Goal: Task Accomplishment & Management: Use online tool/utility

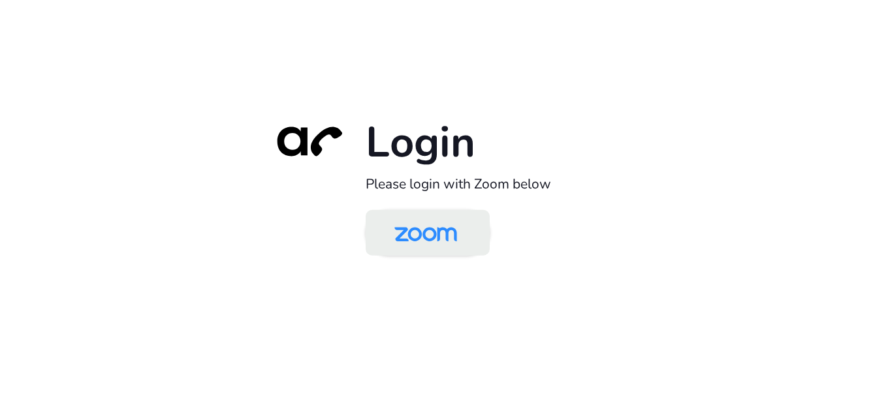
click at [426, 223] on img at bounding box center [426, 234] width 90 height 42
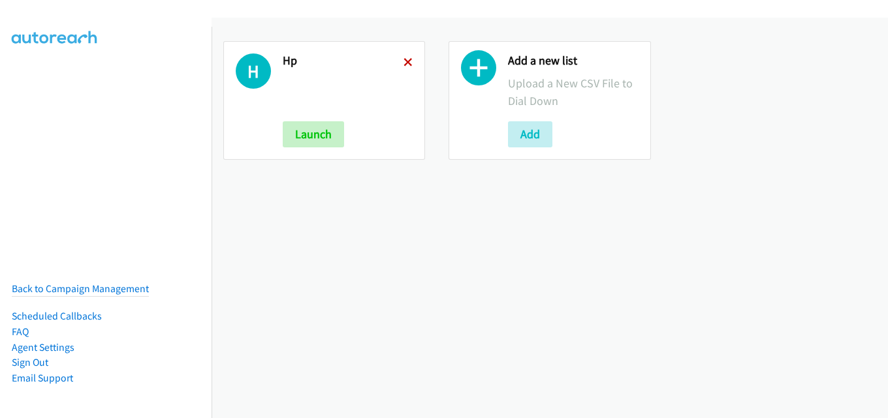
click at [406, 62] on icon at bounding box center [407, 63] width 9 height 9
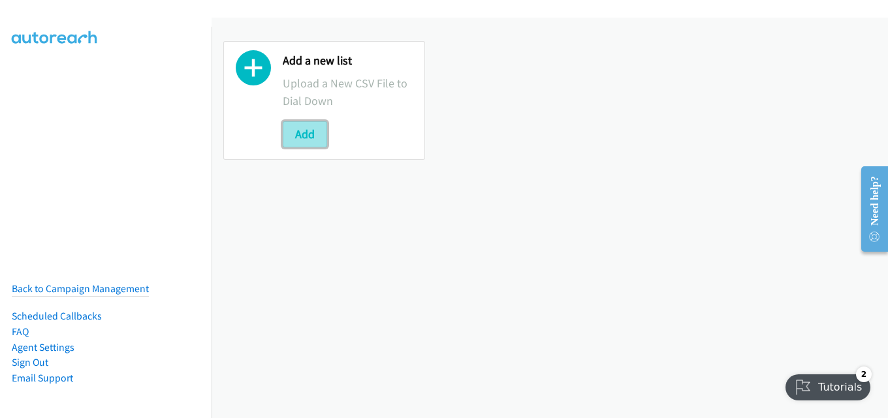
click at [304, 133] on button "Add" at bounding box center [305, 134] width 44 height 26
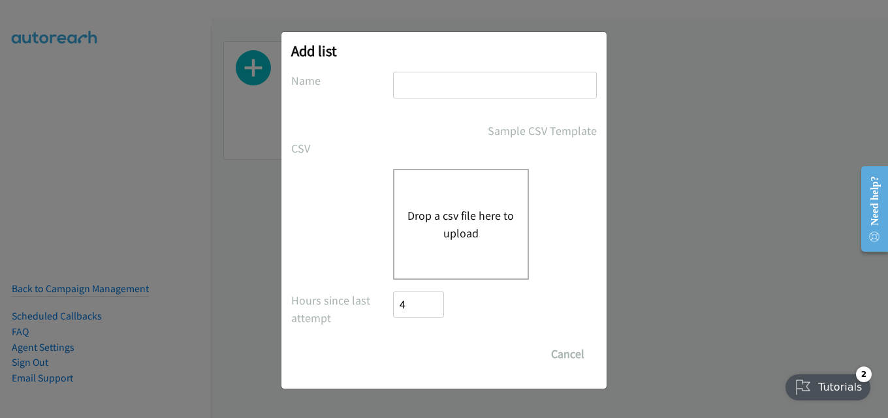
click at [443, 84] on input "text" at bounding box center [495, 85] width 204 height 27
type input "hp"
click at [452, 207] on button "Drop a csv file here to upload" at bounding box center [460, 224] width 107 height 35
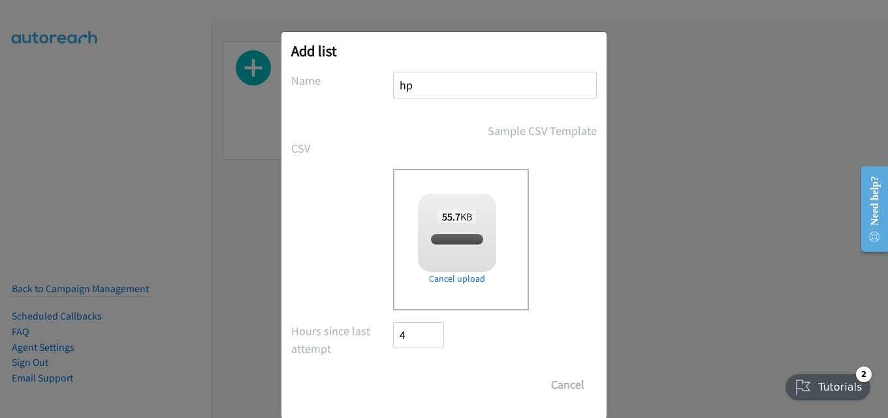
checkbox input "true"
click at [428, 380] on input "Save List" at bounding box center [427, 385] width 69 height 26
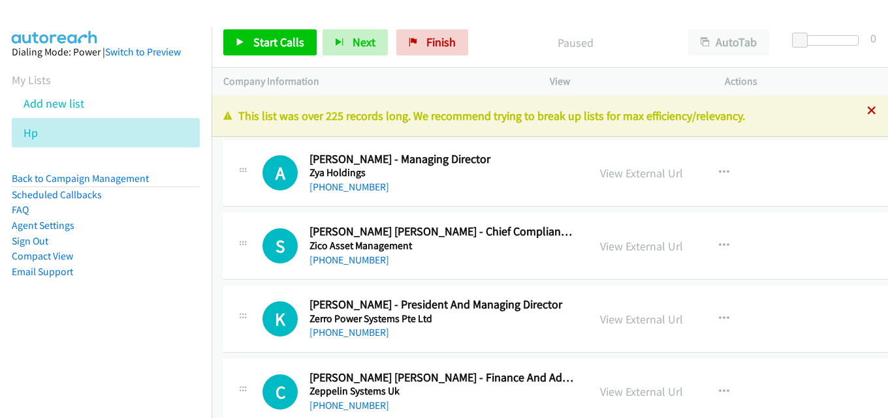
click at [867, 110] on icon at bounding box center [871, 111] width 9 height 9
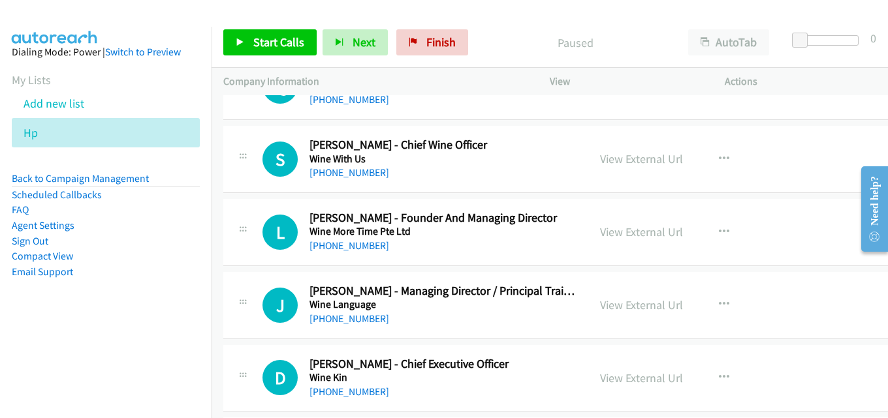
scroll to position [2024, 0]
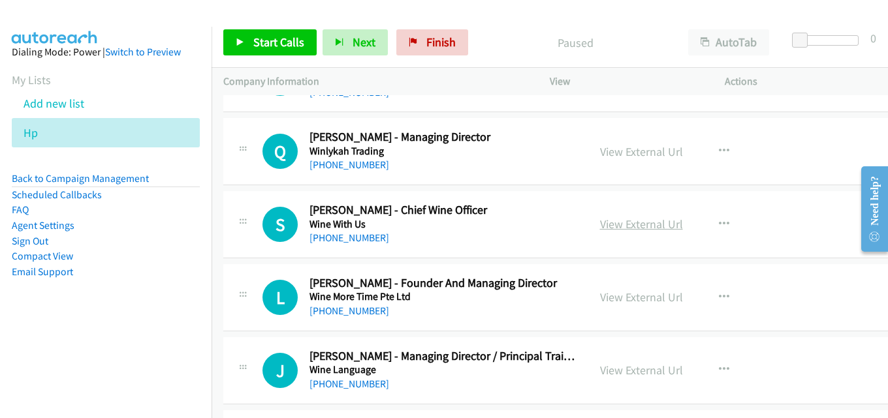
click at [631, 226] on link "View External Url" at bounding box center [641, 224] width 83 height 15
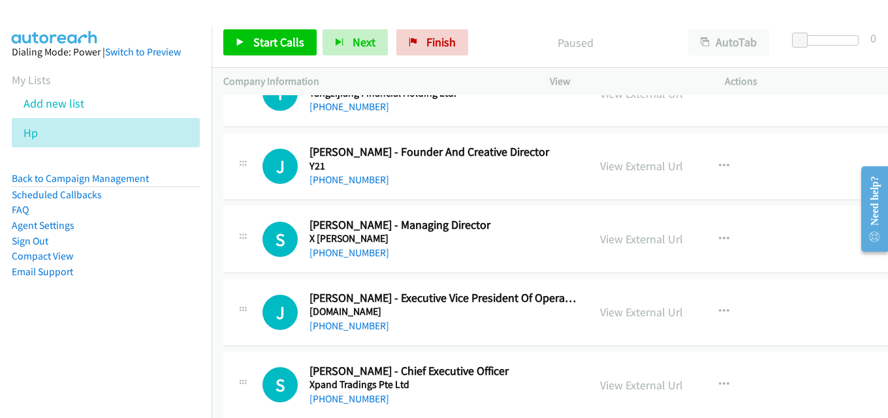
scroll to position [0, 0]
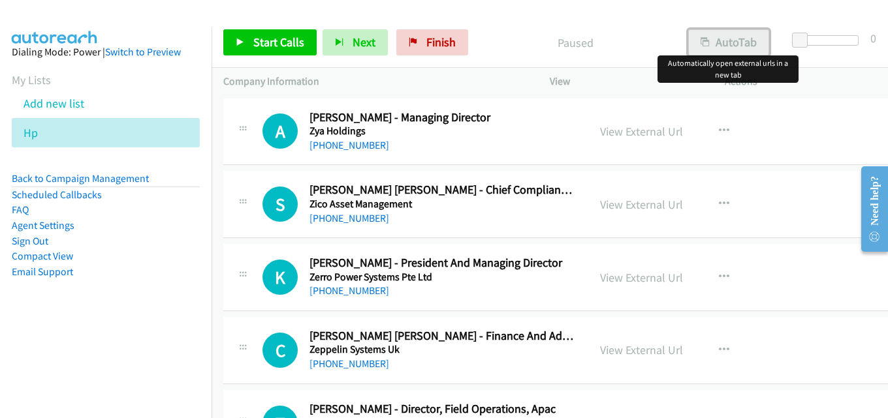
click at [743, 40] on button "AutoTab" at bounding box center [728, 42] width 81 height 26
click at [268, 38] on span "Start Calls" at bounding box center [278, 42] width 51 height 15
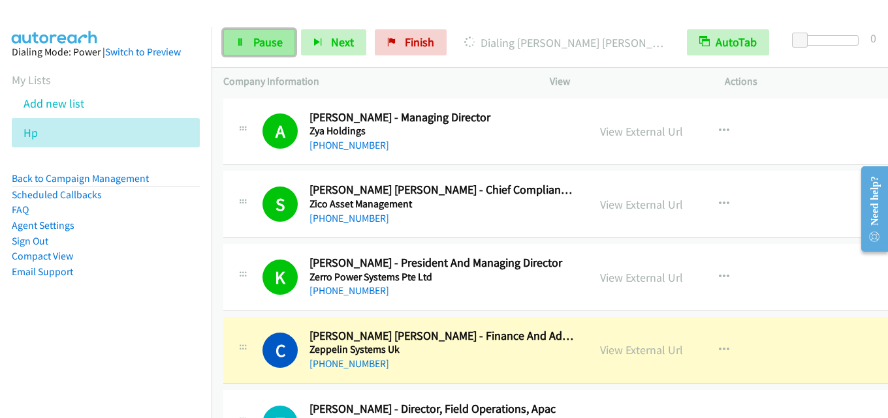
click at [276, 38] on span "Pause" at bounding box center [267, 42] width 29 height 15
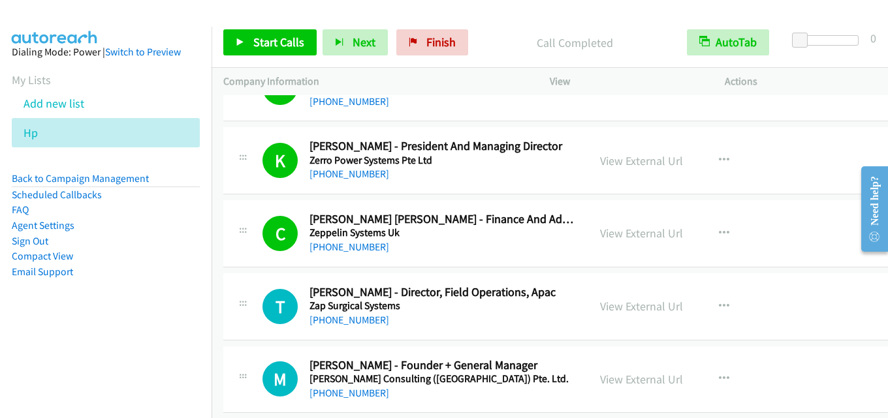
scroll to position [131, 0]
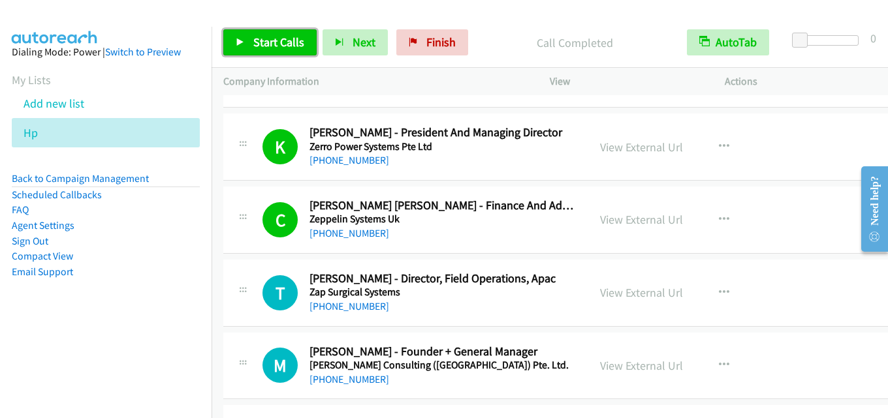
click at [270, 48] on span "Start Calls" at bounding box center [278, 42] width 51 height 15
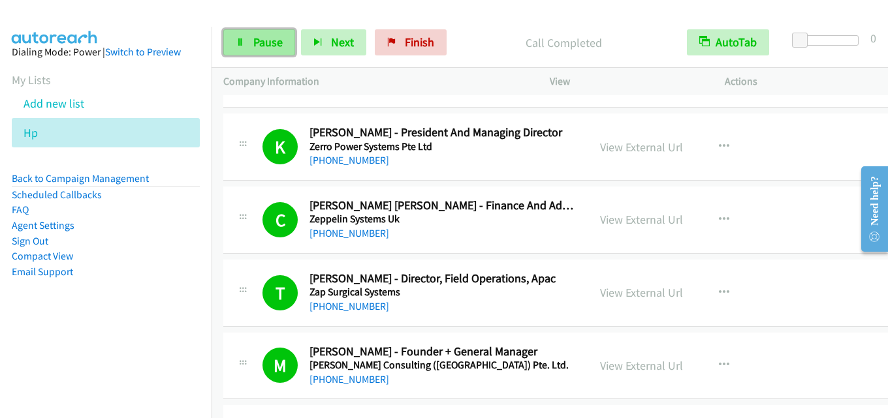
click at [270, 46] on span "Pause" at bounding box center [267, 42] width 29 height 15
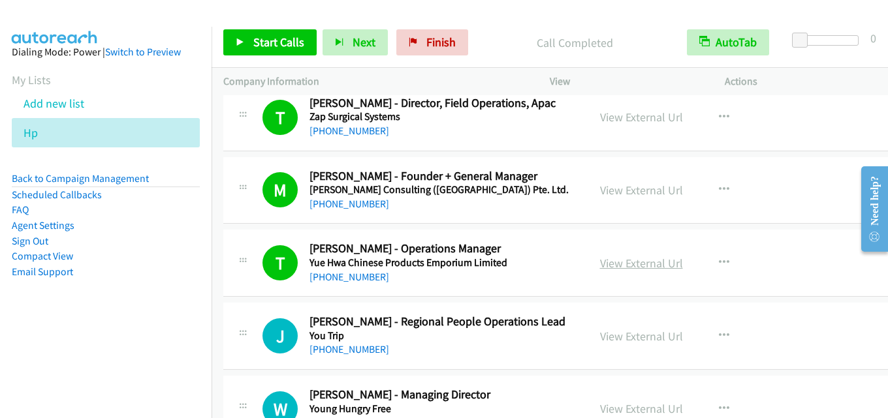
scroll to position [326, 0]
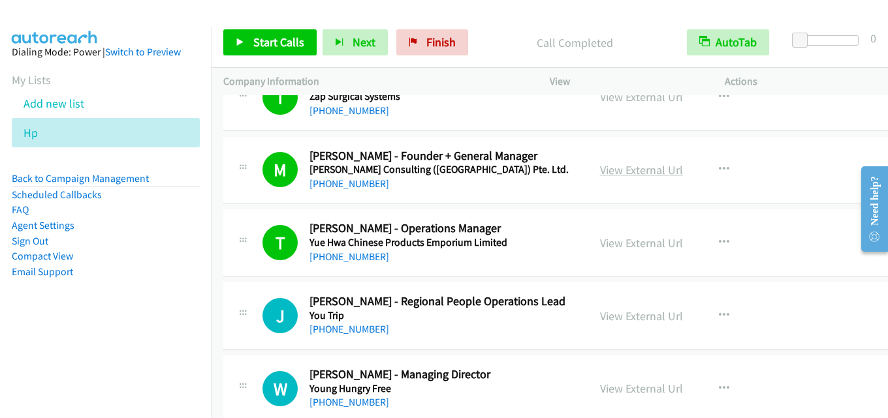
click at [621, 169] on link "View External Url" at bounding box center [641, 170] width 83 height 15
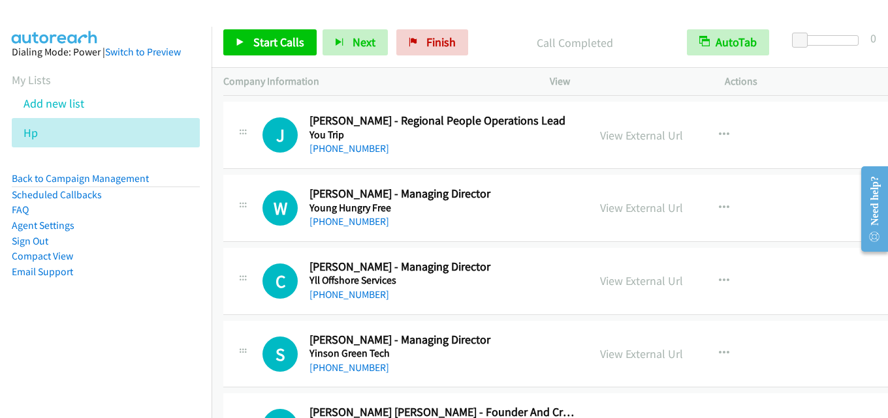
scroll to position [522, 0]
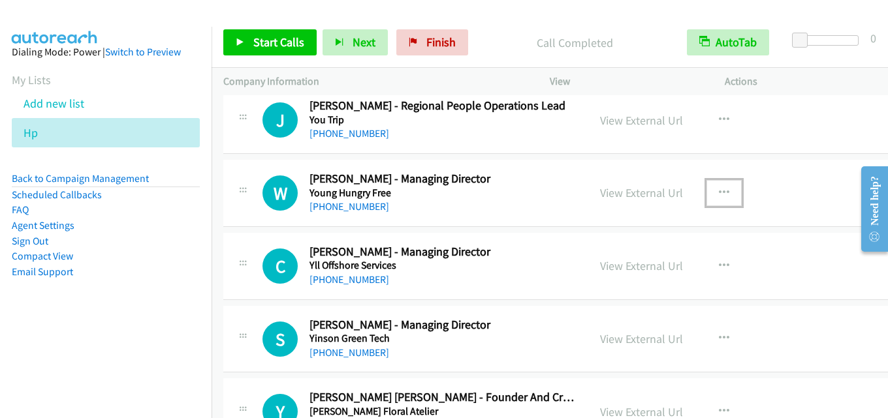
click at [719, 193] on icon "button" at bounding box center [724, 193] width 10 height 10
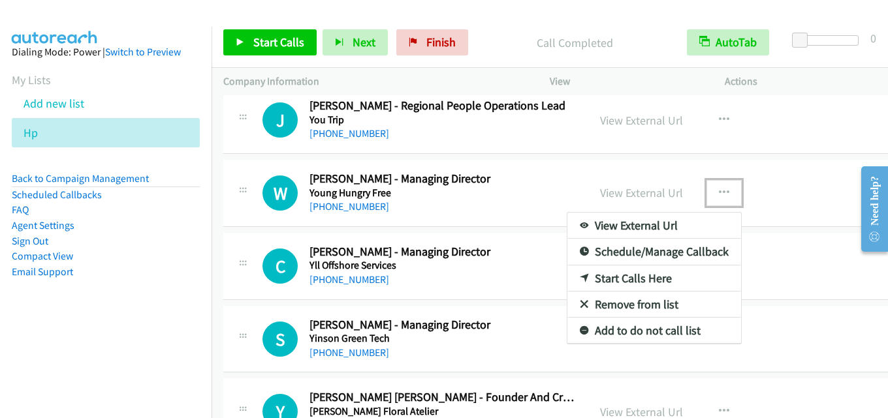
click at [610, 280] on link "Start Calls Here" at bounding box center [654, 279] width 174 height 26
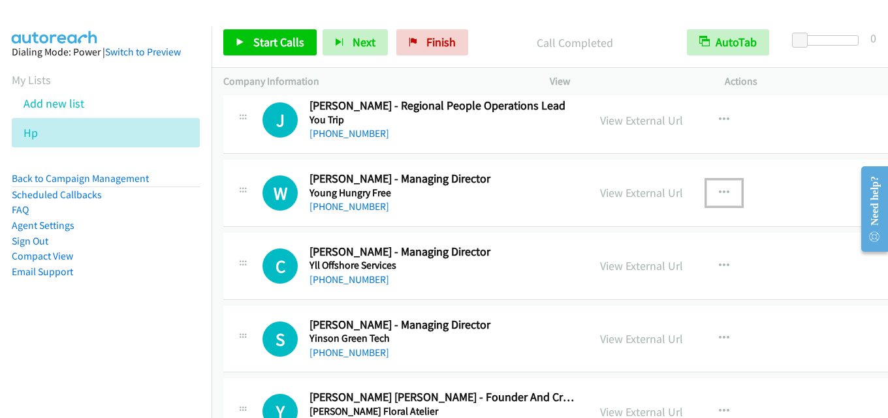
click at [719, 195] on icon "button" at bounding box center [724, 193] width 10 height 10
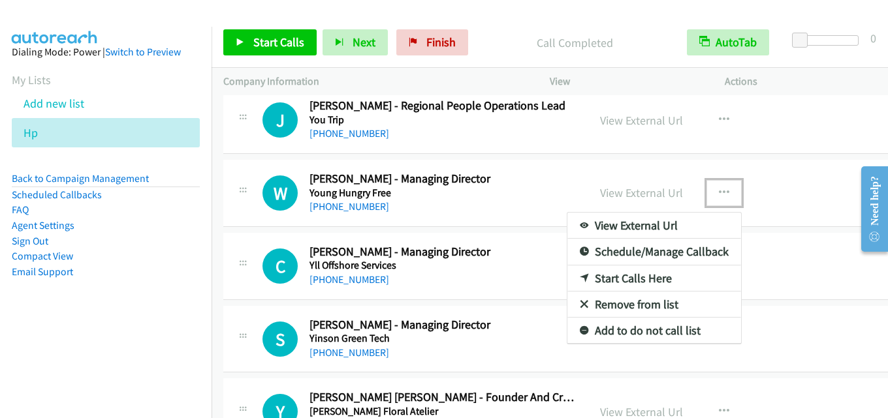
click at [622, 275] on link "Start Calls Here" at bounding box center [654, 279] width 174 height 26
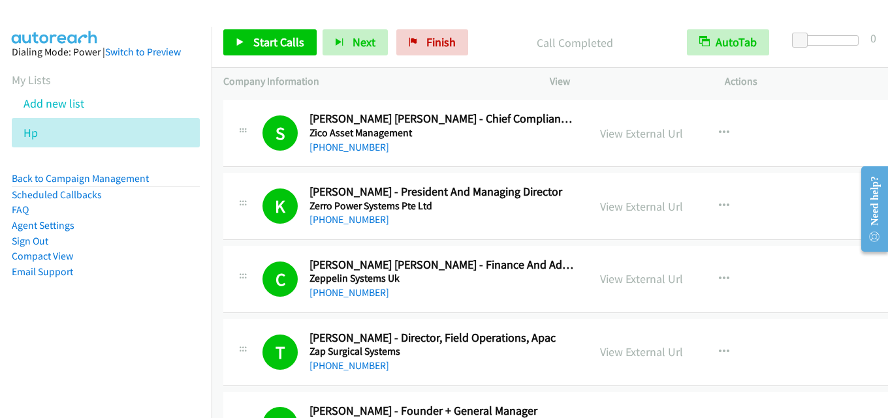
scroll to position [131, 0]
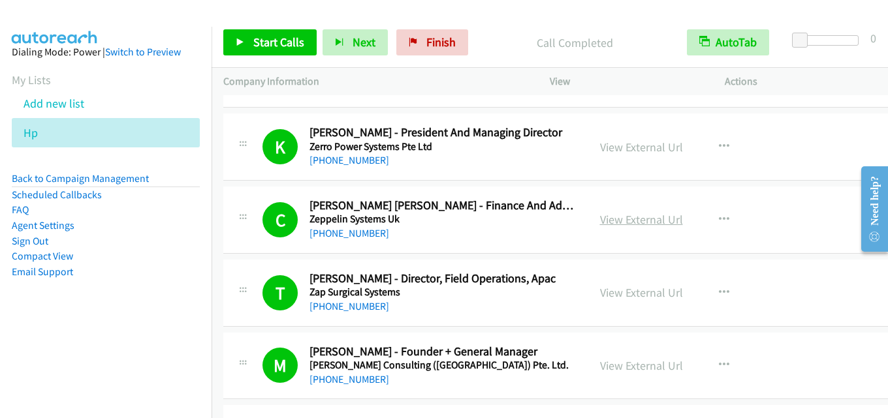
click at [628, 221] on link "View External Url" at bounding box center [641, 219] width 83 height 15
click at [639, 154] on link "View External Url" at bounding box center [641, 147] width 83 height 15
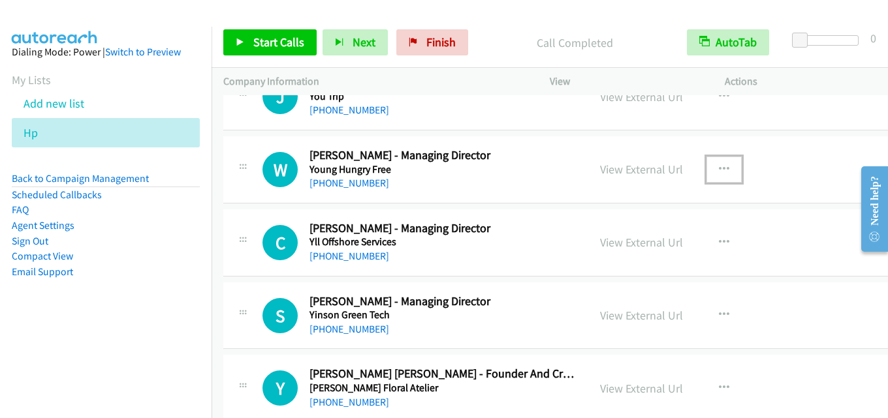
scroll to position [522, 0]
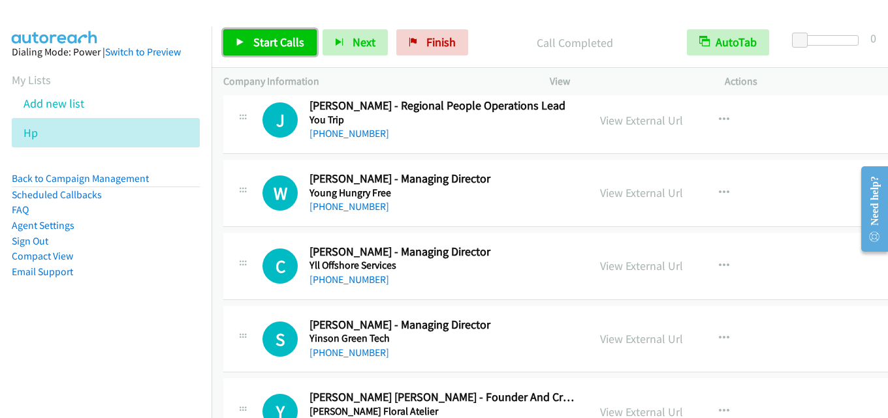
click at [280, 44] on span "Start Calls" at bounding box center [278, 42] width 51 height 15
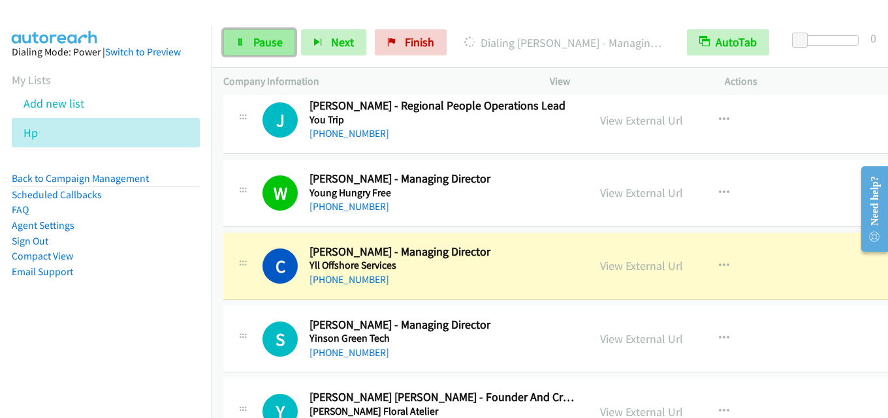
click at [266, 48] on span "Pause" at bounding box center [267, 42] width 29 height 15
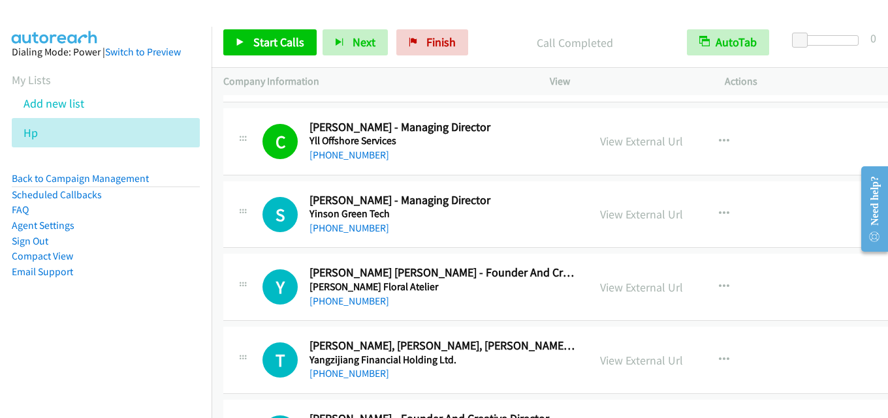
scroll to position [653, 0]
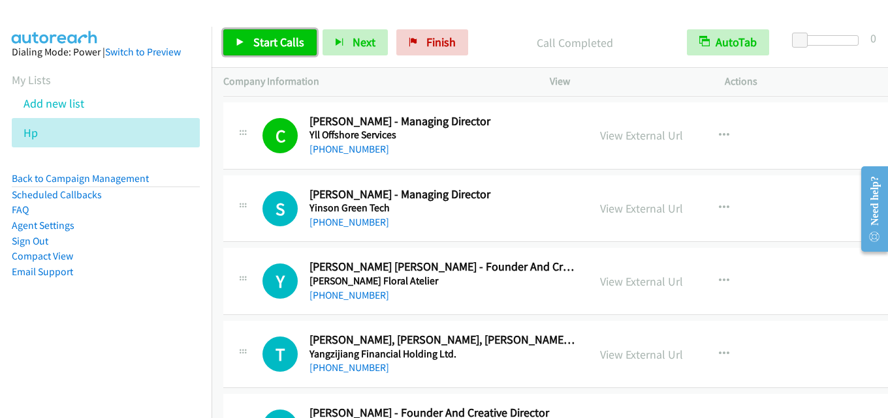
click at [290, 38] on span "Start Calls" at bounding box center [278, 42] width 51 height 15
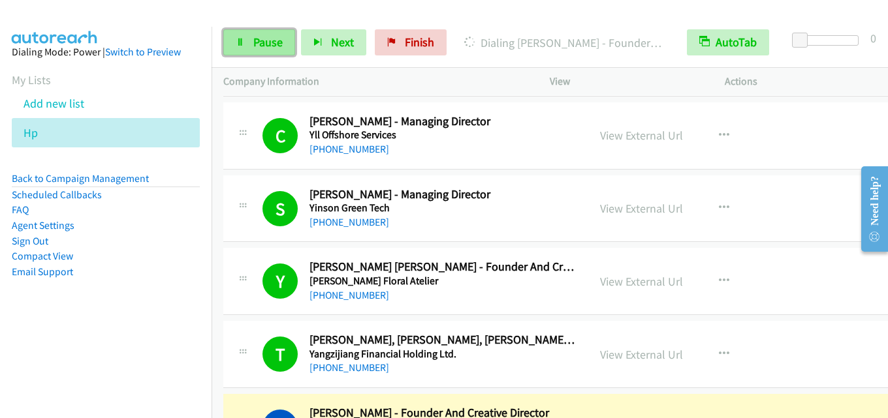
click at [277, 41] on span "Pause" at bounding box center [267, 42] width 29 height 15
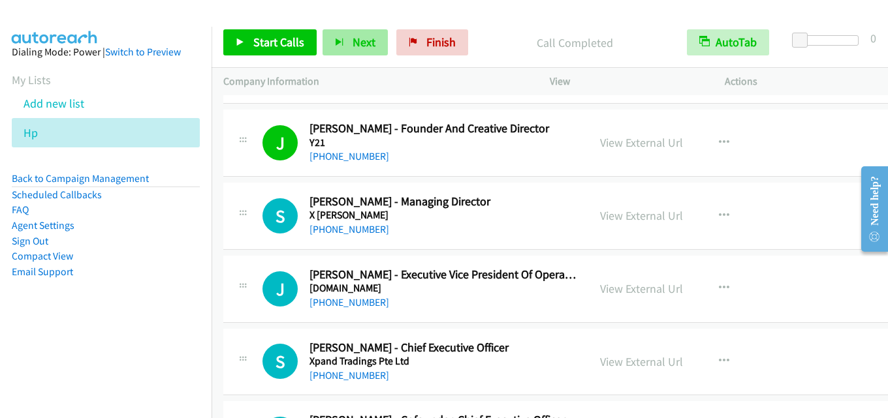
scroll to position [914, 0]
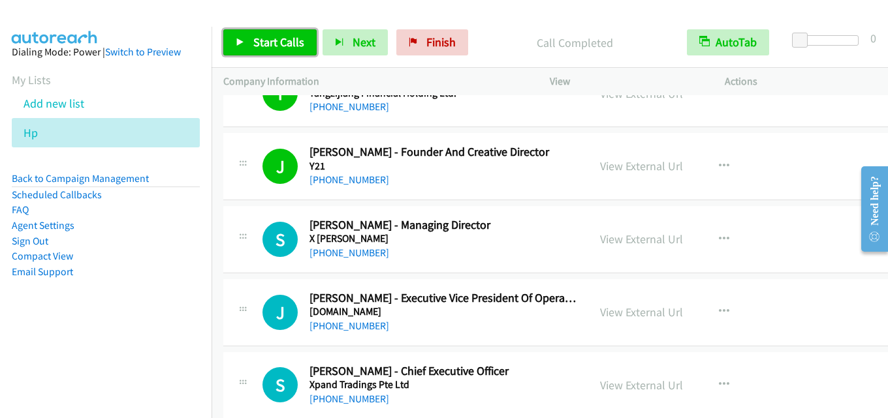
click at [274, 40] on span "Start Calls" at bounding box center [278, 42] width 51 height 15
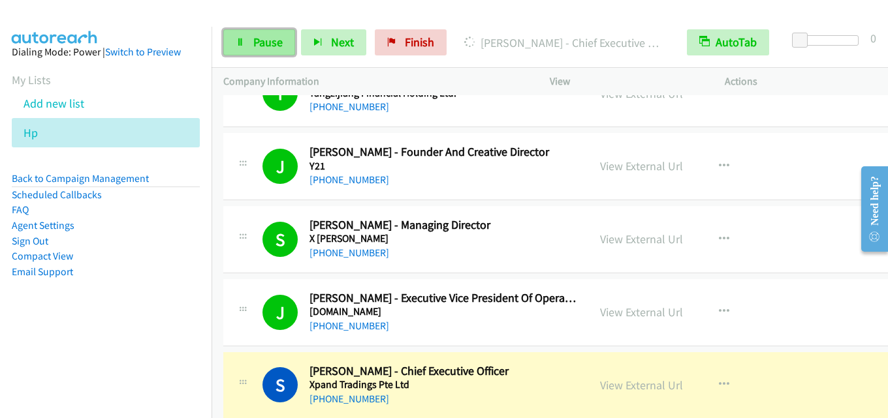
click at [269, 42] on span "Pause" at bounding box center [267, 42] width 29 height 15
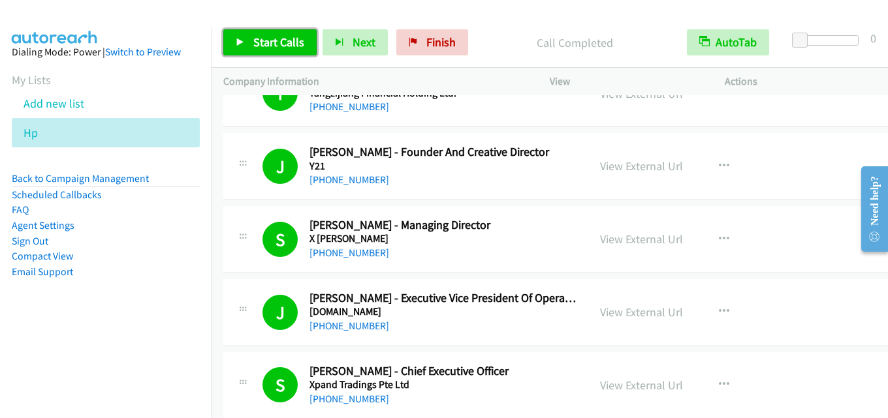
click at [289, 37] on span "Start Calls" at bounding box center [278, 42] width 51 height 15
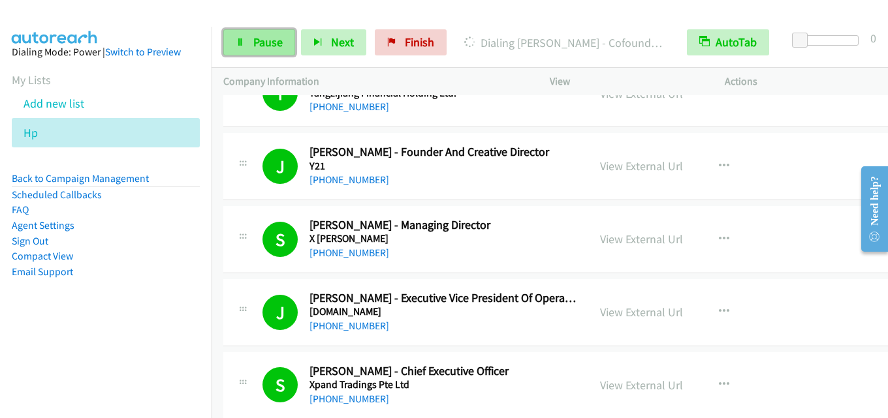
click at [272, 37] on span "Pause" at bounding box center [267, 42] width 29 height 15
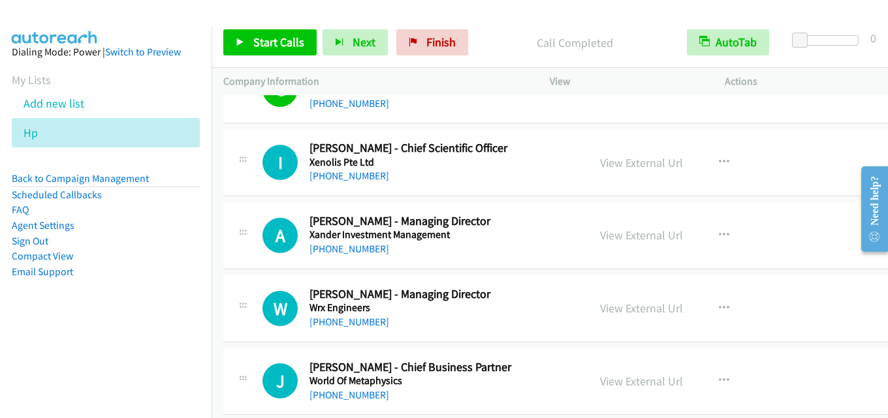
scroll to position [1306, 0]
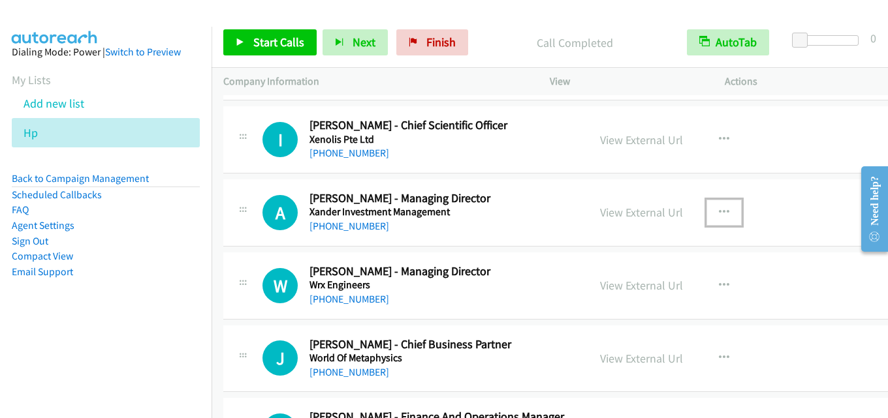
click at [719, 208] on icon "button" at bounding box center [724, 213] width 10 height 10
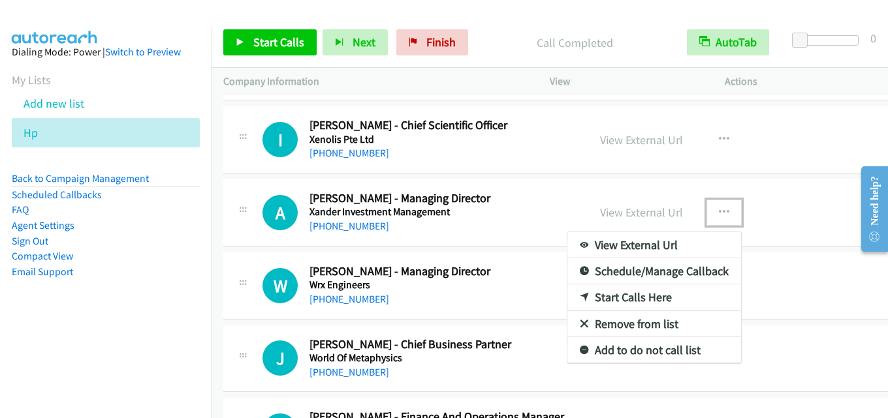
click at [628, 294] on link "Start Calls Here" at bounding box center [654, 298] width 174 height 26
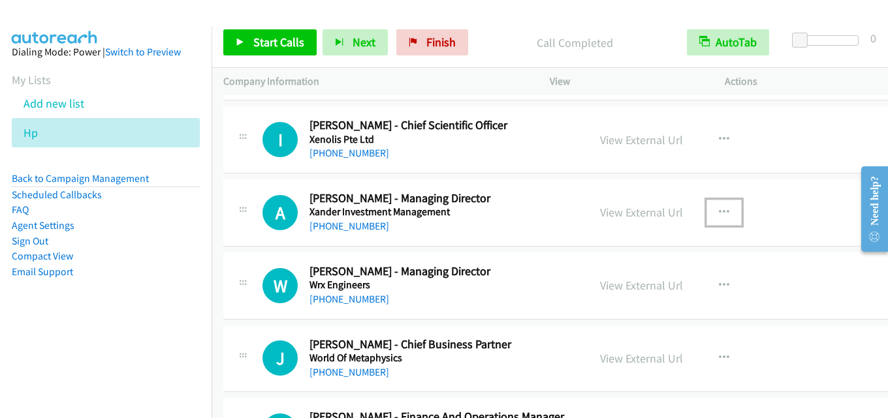
click at [719, 208] on icon "button" at bounding box center [724, 213] width 10 height 10
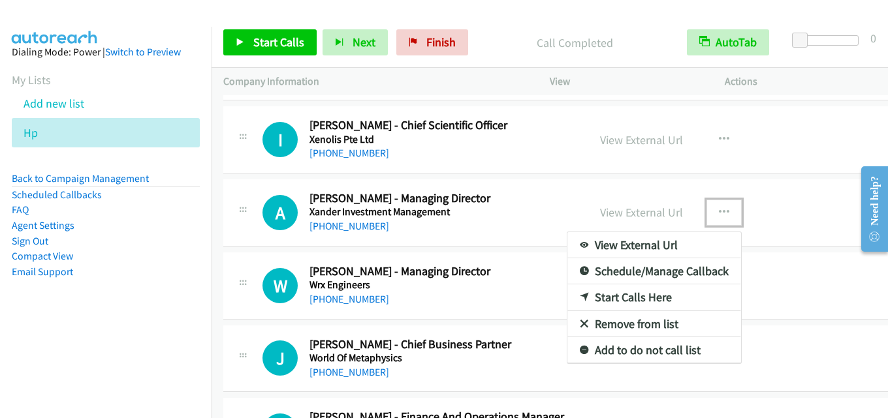
click at [615, 296] on link "Start Calls Here" at bounding box center [654, 298] width 174 height 26
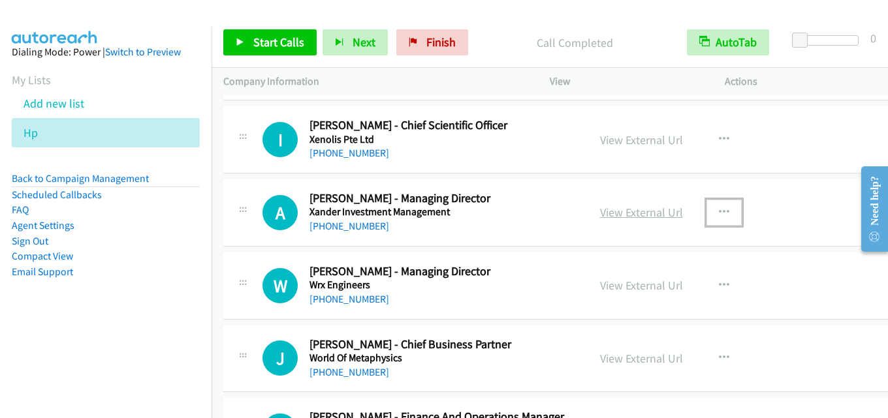
click at [640, 211] on link "View External Url" at bounding box center [641, 212] width 83 height 15
click at [719, 211] on icon "button" at bounding box center [724, 213] width 10 height 10
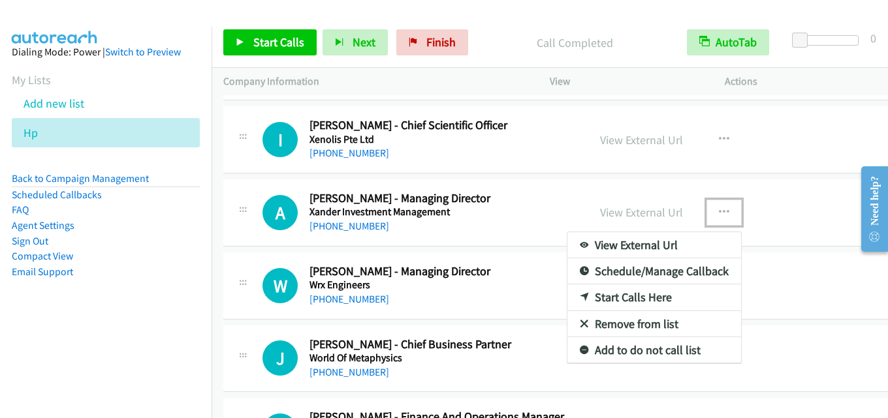
click at [549, 200] on div at bounding box center [444, 209] width 888 height 418
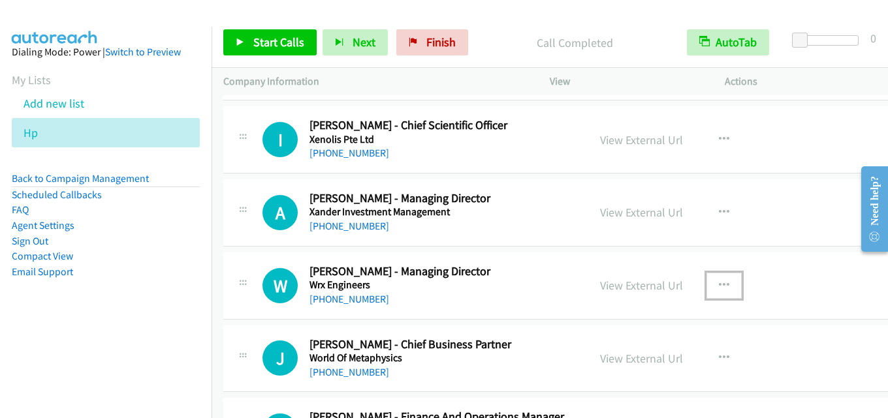
click at [719, 287] on icon "button" at bounding box center [724, 286] width 10 height 10
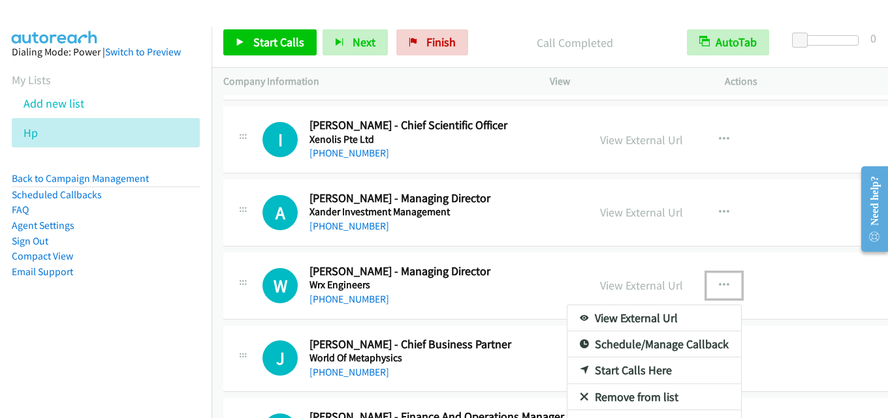
click at [617, 369] on link "Start Calls Here" at bounding box center [654, 371] width 174 height 26
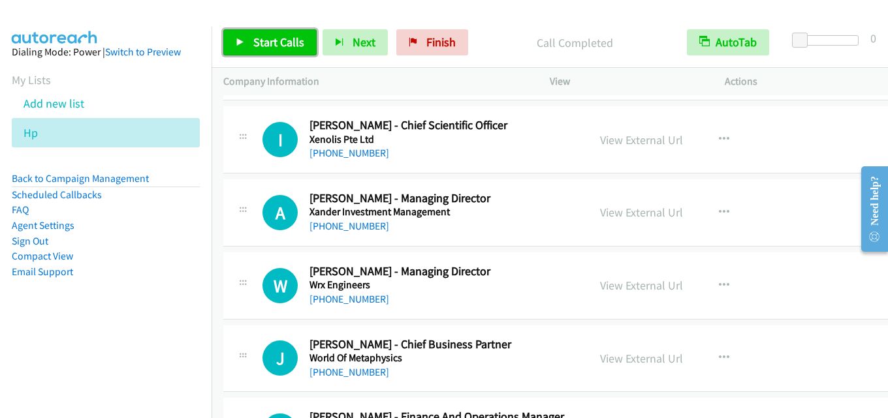
click at [277, 43] on span "Start Calls" at bounding box center [278, 42] width 51 height 15
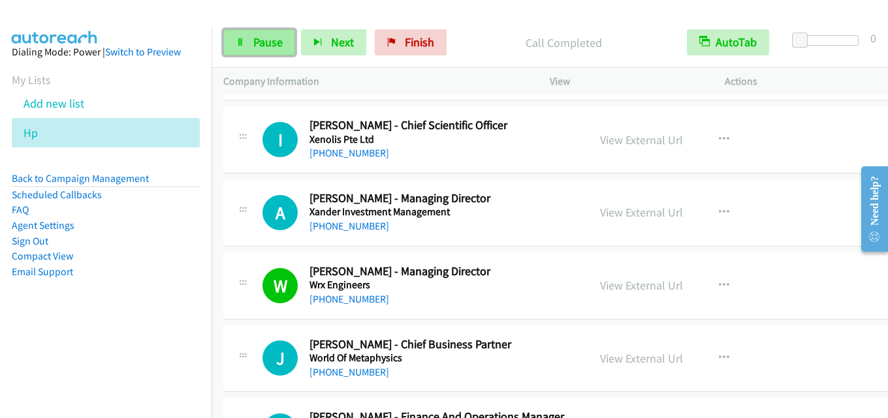
click at [271, 37] on span "Pause" at bounding box center [267, 42] width 29 height 15
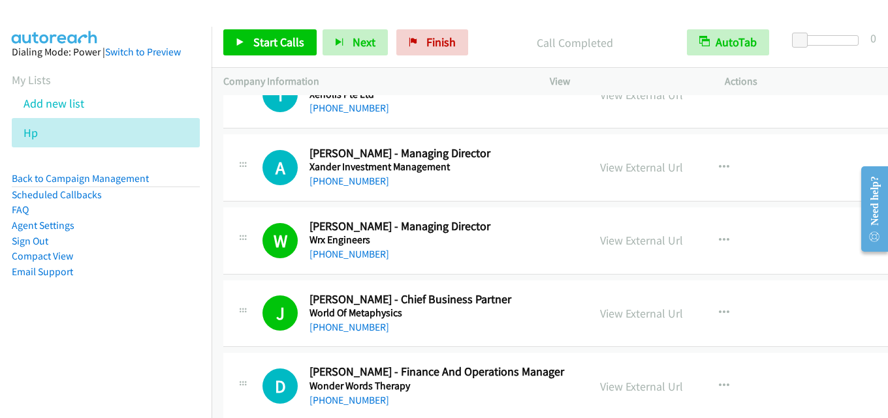
scroll to position [1371, 0]
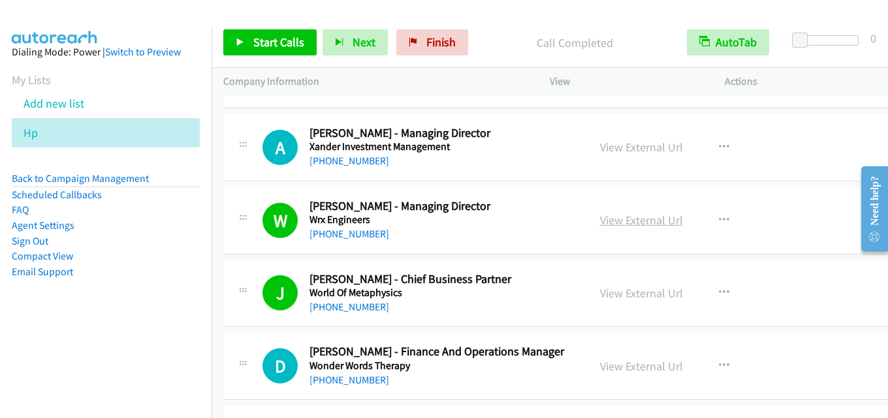
click at [639, 219] on link "View External Url" at bounding box center [641, 220] width 83 height 15
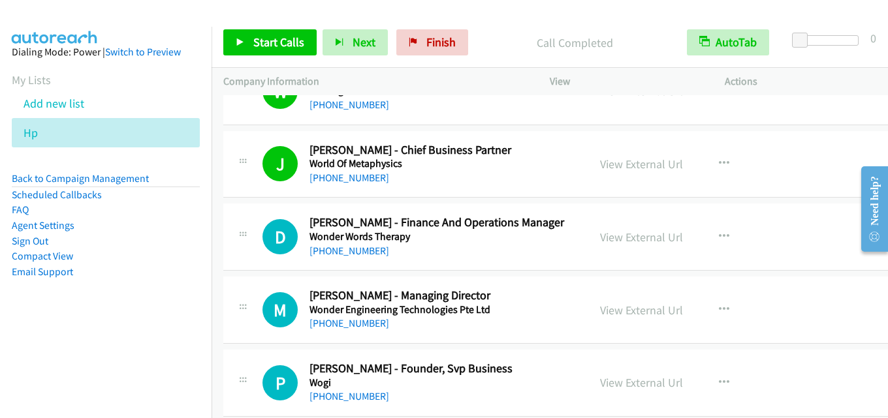
scroll to position [1501, 0]
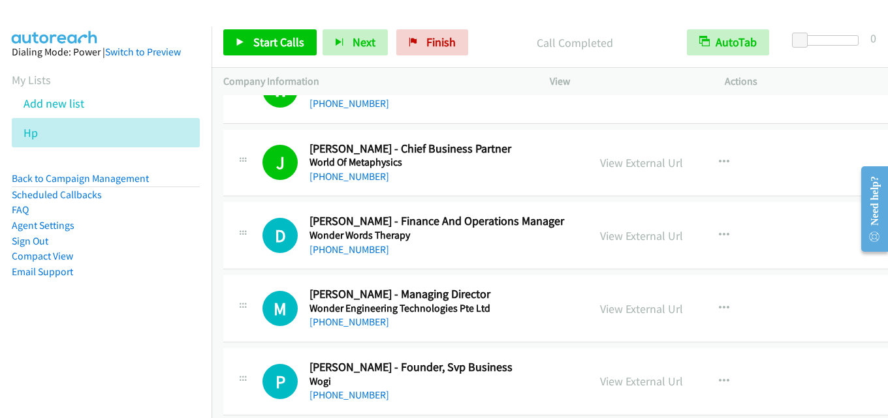
click at [550, 18] on div "Start Calls Pause Next Finish Call Completed AutoTab AutoTab 0" at bounding box center [549, 43] width 676 height 50
click at [261, 38] on span "Start Calls" at bounding box center [278, 42] width 51 height 15
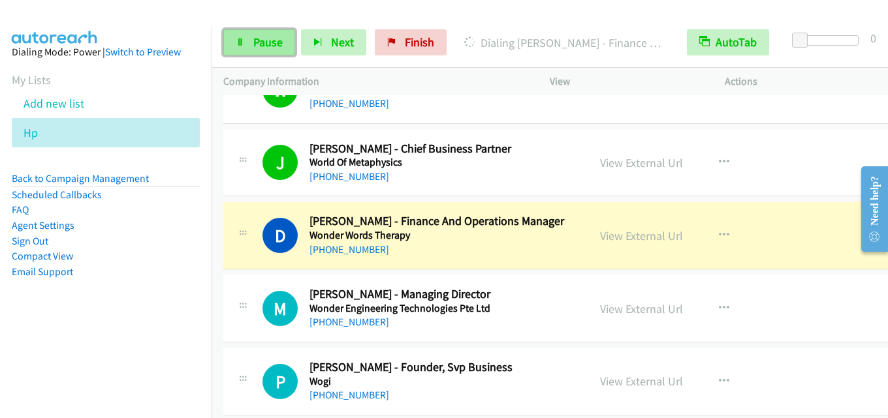
click at [256, 50] on link "Pause" at bounding box center [259, 42] width 72 height 26
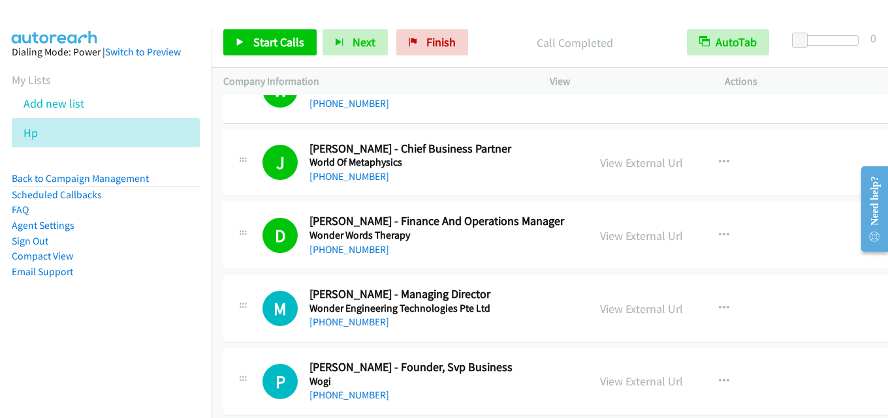
scroll to position [1567, 0]
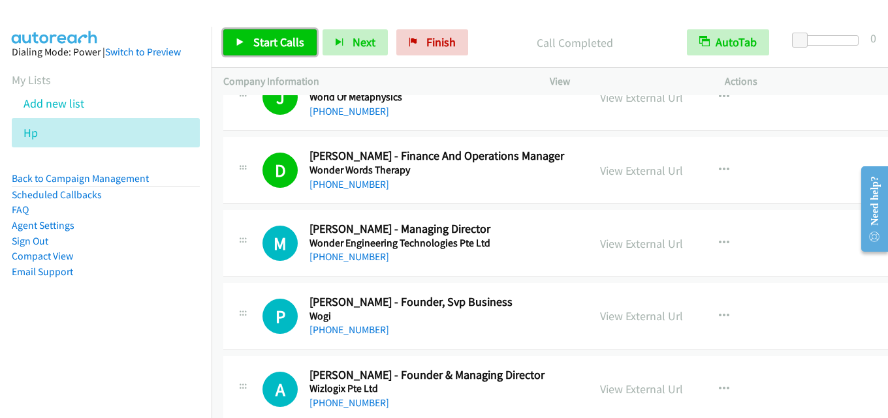
click at [266, 40] on span "Start Calls" at bounding box center [278, 42] width 51 height 15
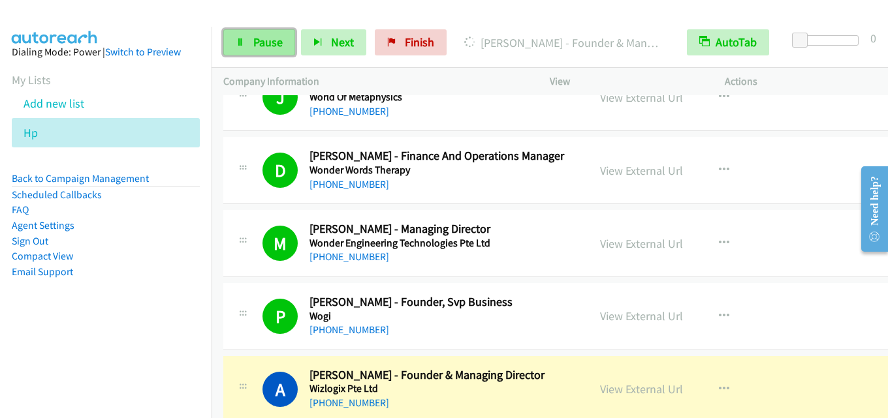
click at [258, 37] on span "Pause" at bounding box center [267, 42] width 29 height 15
